Goal: Information Seeking & Learning: Find specific fact

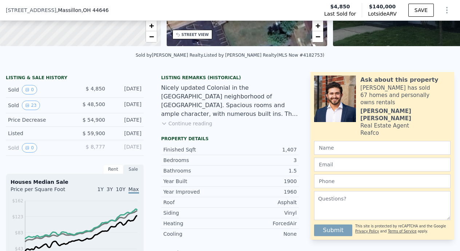
scroll to position [139, 0]
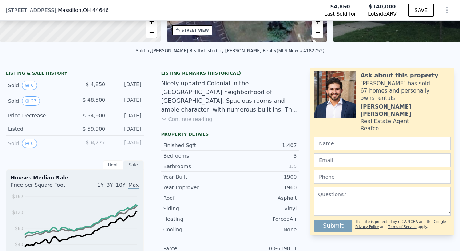
click at [114, 166] on div "Rent" at bounding box center [113, 164] width 20 height 9
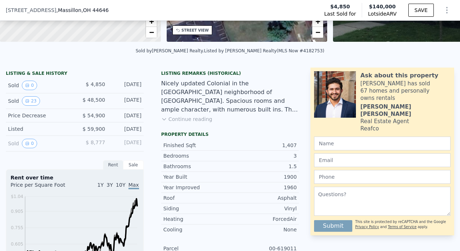
click at [134, 167] on div "Sale" at bounding box center [133, 164] width 20 height 9
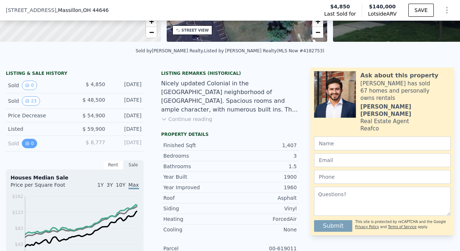
click at [31, 142] on button "0" at bounding box center [29, 143] width 15 height 9
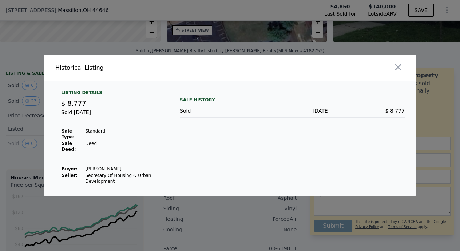
click at [405, 63] on div at bounding box center [324, 68] width 183 height 26
click at [398, 65] on icon "button" at bounding box center [398, 67] width 10 height 10
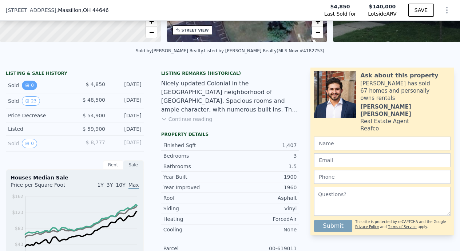
click at [30, 83] on button "0" at bounding box center [29, 85] width 15 height 9
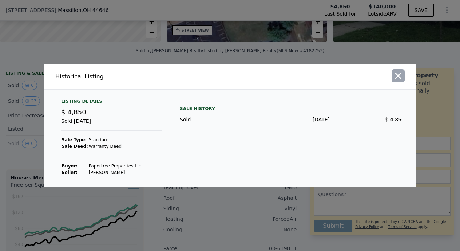
click at [400, 76] on icon "button" at bounding box center [398, 76] width 10 height 10
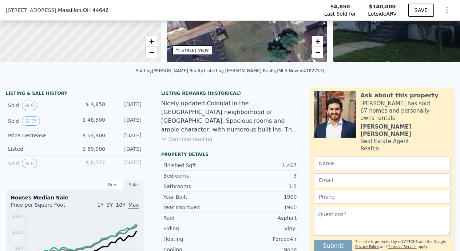
scroll to position [128, 0]
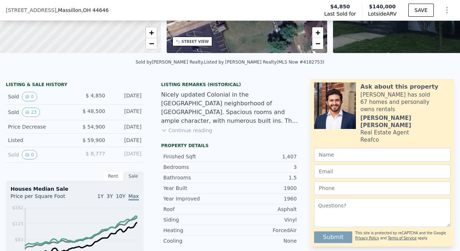
click at [48, 84] on div "LISTING & SALE HISTORY" at bounding box center [75, 85] width 138 height 7
click at [90, 157] on div "$ 8,777" at bounding box center [90, 154] width 31 height 9
click at [68, 148] on div "Sold 0 $ 8,777 May 18, 2010" at bounding box center [75, 155] width 138 height 16
click at [67, 144] on div "Listed $ 59,900 Apr 21, 2020" at bounding box center [75, 140] width 138 height 13
click at [67, 128] on div "Price Decrease" at bounding box center [38, 126] width 61 height 7
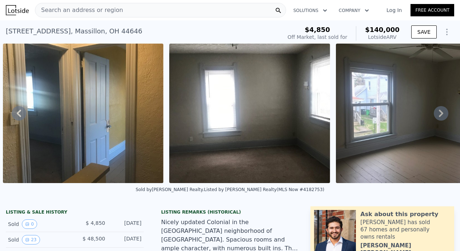
scroll to position [0, 0]
click at [110, 12] on span "Search an address or region" at bounding box center [79, 10] width 88 height 9
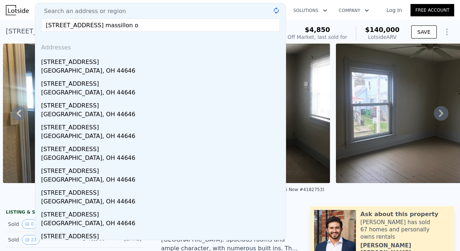
type input "604 cherry rd ne massillon oh"
click at [24, 23] on div "27 5th St SE , Massillon , OH 44646 Sold Jun 2020 for $4,850 (~ARV $140k )" at bounding box center [142, 33] width 273 height 20
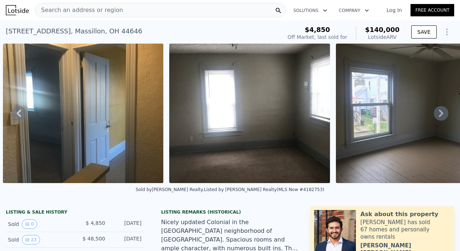
click at [30, 32] on div "27 5th St SE , Massillon , OH 44646" at bounding box center [74, 31] width 136 height 10
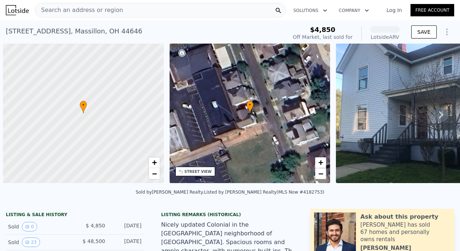
scroll to position [0, 3]
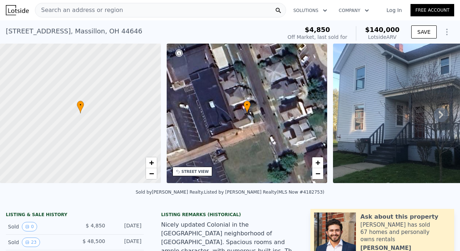
click at [154, 15] on div "Search an address or region" at bounding box center [160, 10] width 251 height 15
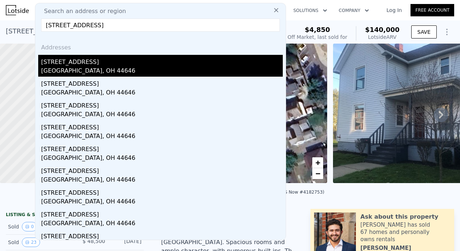
type input "[STREET_ADDRESS]"
click at [53, 66] on div "[STREET_ADDRESS]" at bounding box center [162, 61] width 242 height 12
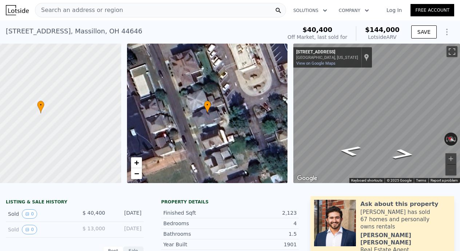
click at [93, 8] on span "Search an address or region" at bounding box center [79, 10] width 88 height 9
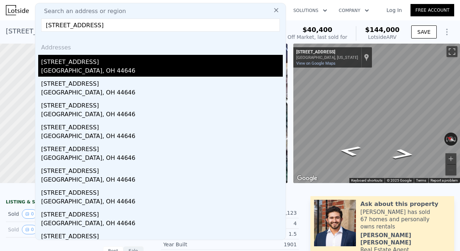
type input "[STREET_ADDRESS]"
click at [62, 60] on div "19 5th St SE" at bounding box center [162, 61] width 242 height 12
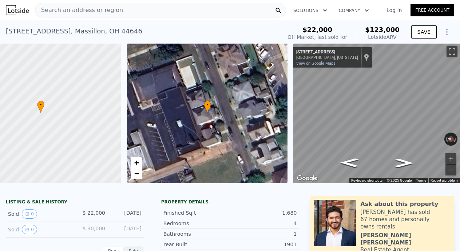
click at [103, 11] on span "Search an address or region" at bounding box center [79, 10] width 88 height 9
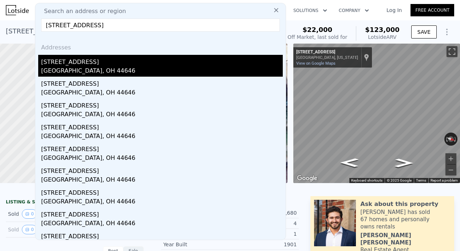
type input "21 5th st se massillon oh 44646"
click at [56, 60] on div "21 5th St SE" at bounding box center [162, 61] width 242 height 12
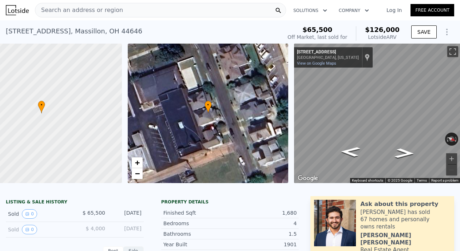
click at [71, 8] on span "Search an address or region" at bounding box center [79, 10] width 88 height 9
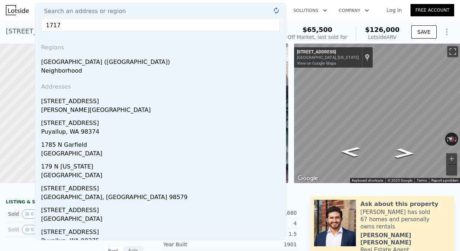
type input "1717"
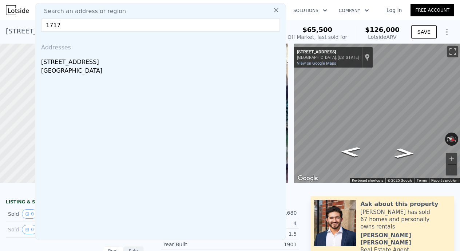
click at [3, 186] on div at bounding box center [230, 186] width 460 height 7
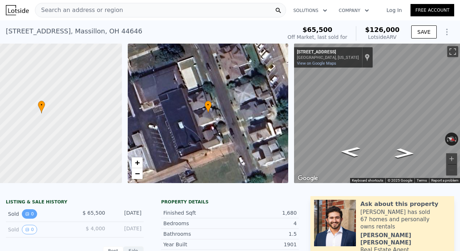
click at [26, 214] on icon "View historical data" at bounding box center [27, 214] width 4 height 4
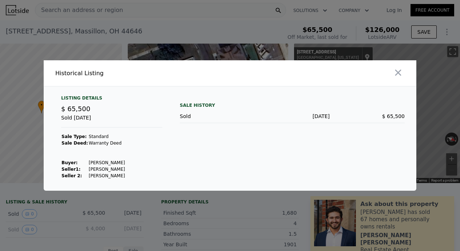
click at [33, 184] on div at bounding box center [230, 125] width 460 height 251
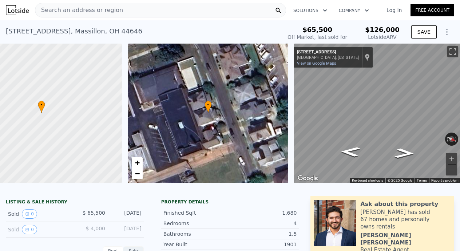
click at [95, 7] on span "Search an address or region" at bounding box center [79, 10] width 88 height 9
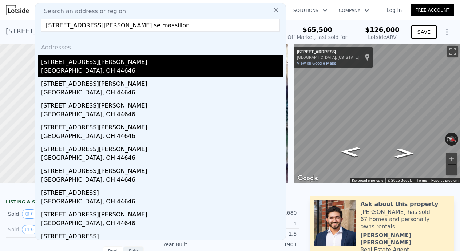
type input "903 lawton st se massillon"
click at [69, 66] on div "903 Lawton St SE" at bounding box center [162, 61] width 242 height 12
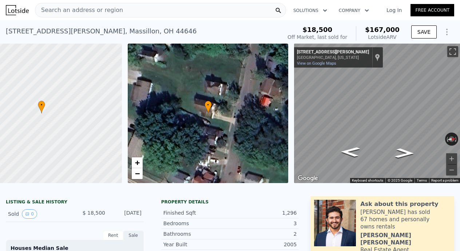
scroll to position [34, 0]
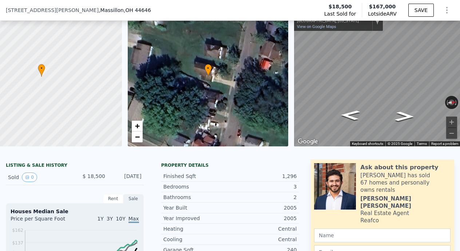
click at [22, 175] on div "Sold 0" at bounding box center [38, 177] width 61 height 9
click at [28, 177] on icon "View historical data" at bounding box center [27, 177] width 3 height 3
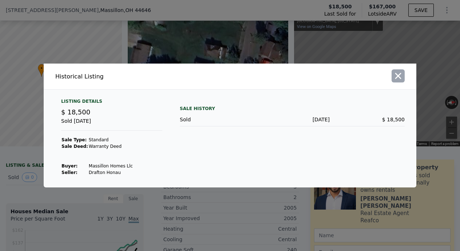
click at [400, 75] on icon "button" at bounding box center [398, 76] width 6 height 6
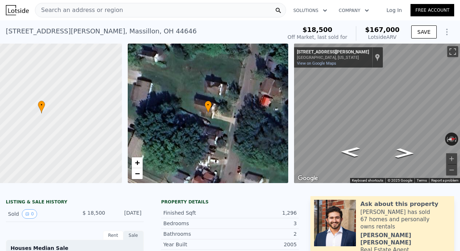
scroll to position [0, 0]
click at [85, 15] on div "Search an address or region" at bounding box center [79, 10] width 88 height 14
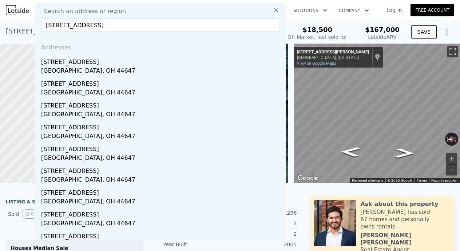
click at [85, 28] on input "3240 lincoln way w massillon oh 44647" at bounding box center [160, 25] width 239 height 13
click at [51, 25] on input "3240 lincoln way w massillon oh 44647" at bounding box center [160, 25] width 239 height 13
click at [151, 27] on input "3240 lincoln way w massillon oh 44647" at bounding box center [160, 25] width 239 height 13
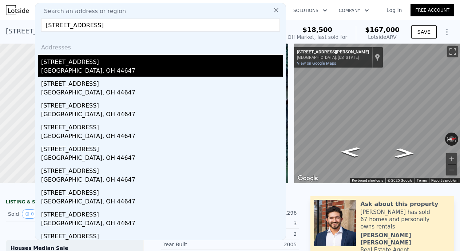
type input "3240 lincoln way w massillon oh 44647"
click at [55, 66] on div "624 Lincoln Way W" at bounding box center [162, 61] width 242 height 12
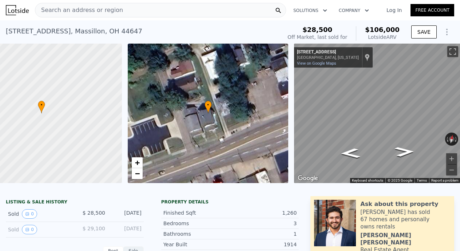
scroll to position [29, 0]
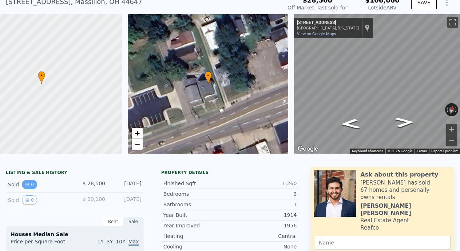
click at [25, 181] on button "0" at bounding box center [29, 184] width 15 height 9
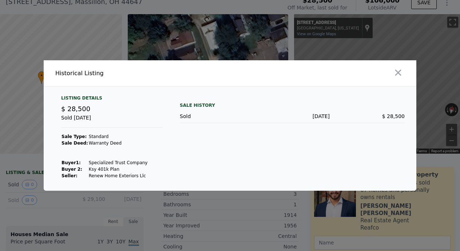
click at [36, 171] on div at bounding box center [230, 125] width 460 height 251
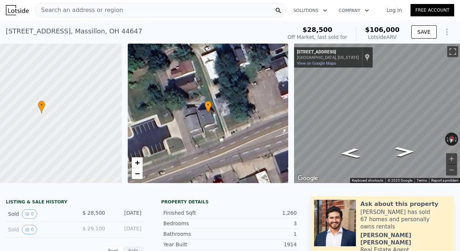
scroll to position [0, 0]
click at [63, 8] on span "Search an address or region" at bounding box center [79, 10] width 88 height 9
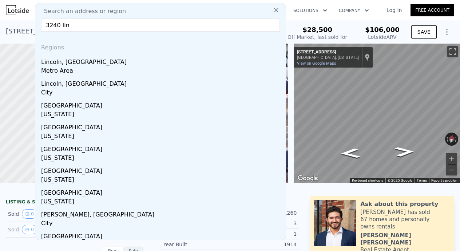
drag, startPoint x: 83, startPoint y: 29, endPoint x: 32, endPoint y: 25, distance: 51.1
paste input "3420 Lincoln WAY NW Massillon, OH 44647"
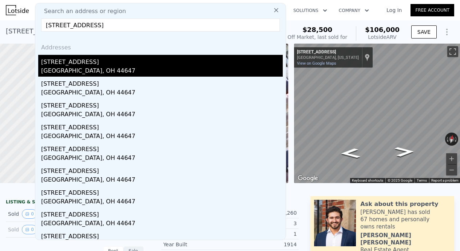
type input "3420 Lincoln WAY NW Massillon, OH 44647"
click at [85, 58] on div "3420 Lincoln Way NW" at bounding box center [162, 61] width 242 height 12
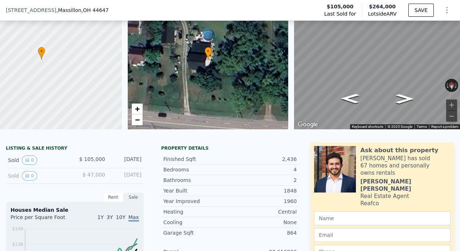
scroll to position [51, 0]
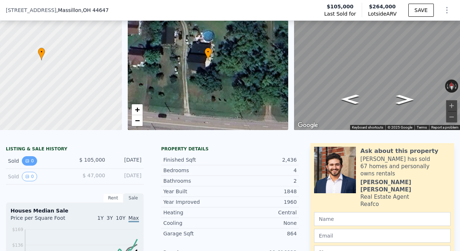
click at [29, 162] on icon "View historical data" at bounding box center [27, 161] width 4 height 4
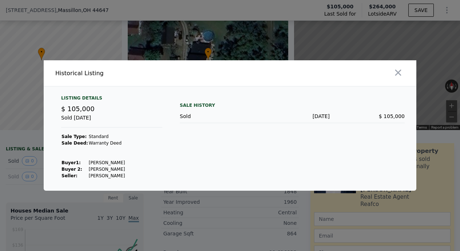
click at [52, 187] on div "Listing Details $ 105,000 Sold Feb 2, 2009 Sale Type: Standard Sale Deed: Warra…" at bounding box center [230, 143] width 373 height 96
click at [24, 186] on div at bounding box center [230, 125] width 460 height 251
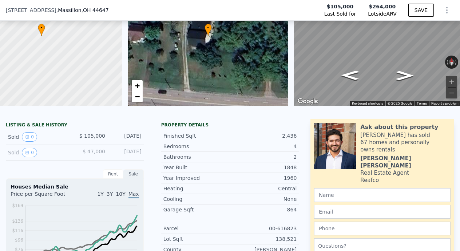
scroll to position [78, 0]
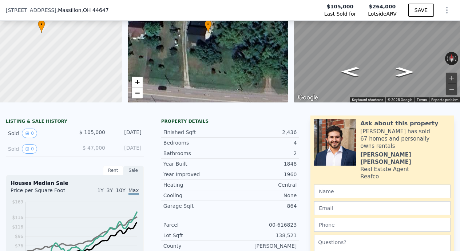
click at [29, 155] on div "Sold 0 $ 47,000 Oct 31, 1993" at bounding box center [75, 150] width 138 height 16
click at [28, 148] on icon "View historical data" at bounding box center [27, 149] width 3 height 3
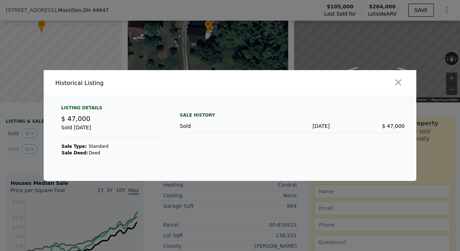
click at [41, 160] on div at bounding box center [230, 125] width 460 height 251
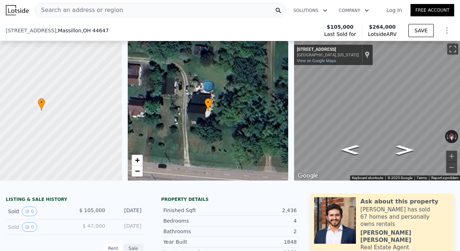
scroll to position [60, 0]
